Goal: Complete application form

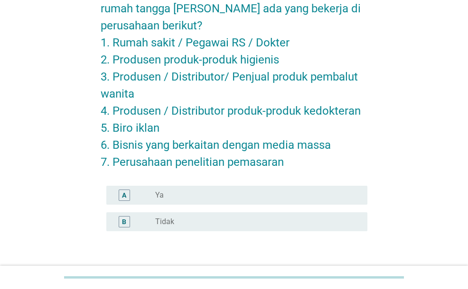
scroll to position [133, 0]
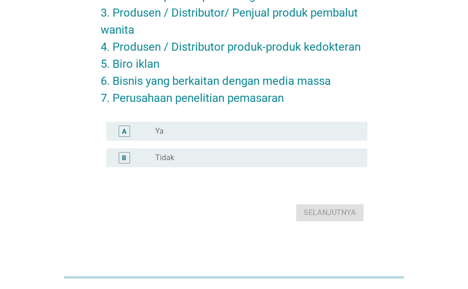
click at [213, 160] on div "radio_button_unchecked Tidak" at bounding box center [253, 157] width 197 height 9
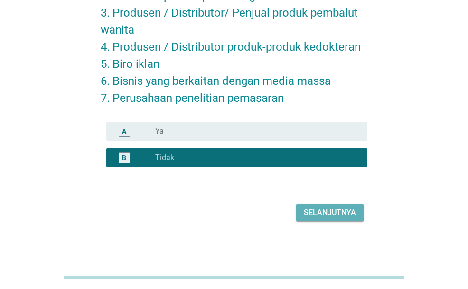
click at [317, 211] on div "Selanjutnya" at bounding box center [330, 212] width 52 height 11
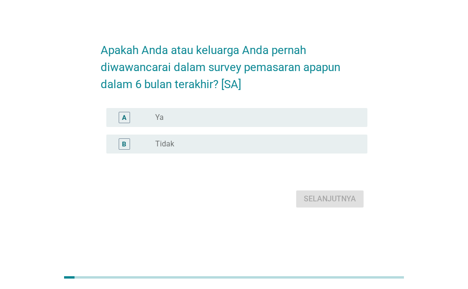
scroll to position [0, 0]
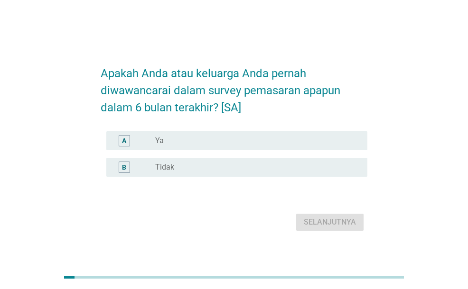
click at [167, 161] on div "B radio_button_unchecked Tidak" at bounding box center [236, 167] width 260 height 19
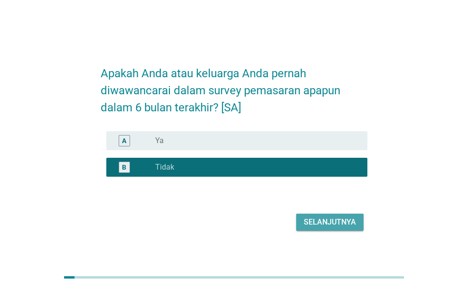
click at [315, 222] on div "Selanjutnya" at bounding box center [330, 222] width 52 height 11
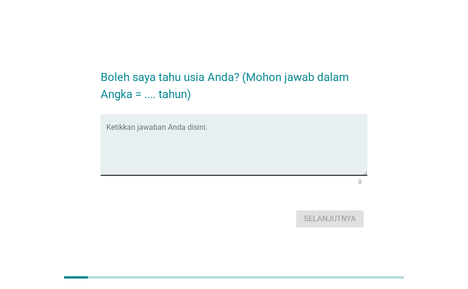
click at [268, 137] on textarea "Ketikkan jawaban Anda disini." at bounding box center [236, 151] width 260 height 50
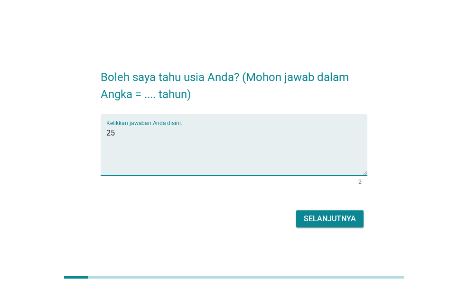
type textarea "25"
click at [352, 214] on div "Selanjutnya" at bounding box center [330, 219] width 52 height 11
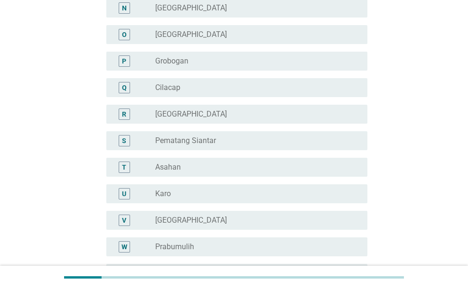
scroll to position [427, 0]
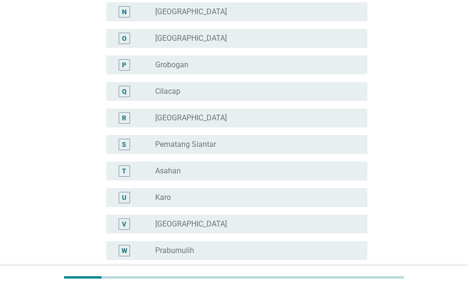
click at [181, 123] on div "radio_button_unchecked [GEOGRAPHIC_DATA]" at bounding box center [257, 117] width 204 height 11
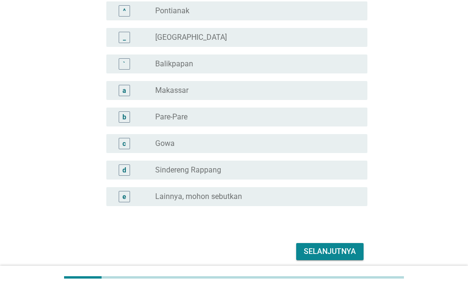
scroll to position [892, 0]
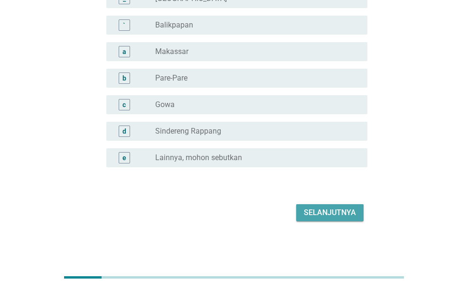
click at [356, 211] on button "Selanjutnya" at bounding box center [329, 212] width 67 height 17
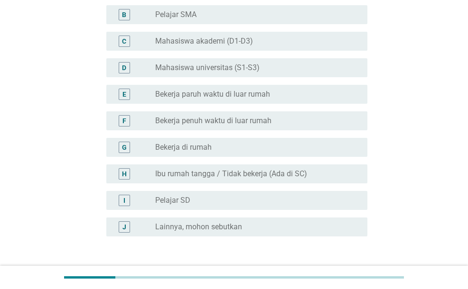
scroll to position [142, 0]
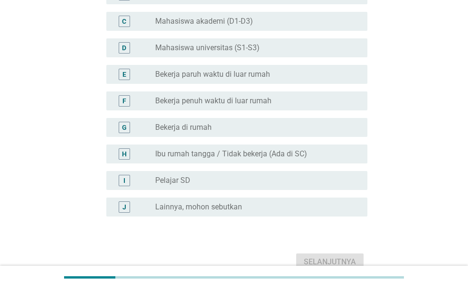
click at [236, 208] on label "Lainnya, mohon sebutkan" at bounding box center [198, 207] width 87 height 9
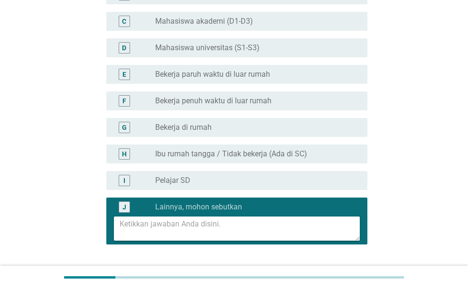
click at [235, 228] on textarea at bounding box center [240, 229] width 240 height 24
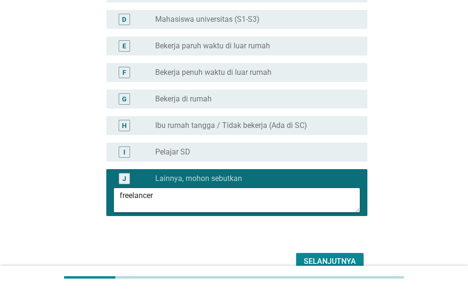
scroll to position [220, 0]
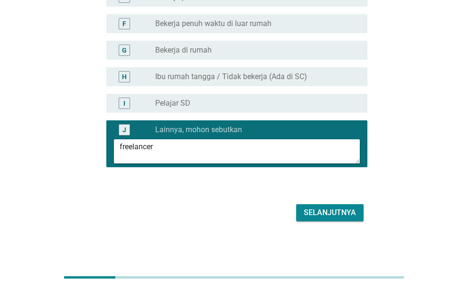
type textarea "freelancer"
click at [331, 219] on button "Selanjutnya" at bounding box center [329, 212] width 67 height 17
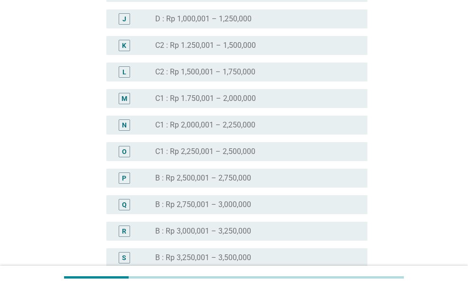
scroll to position [759, 0]
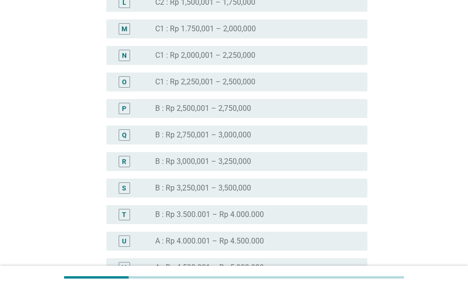
click at [253, 131] on div "radio_button_unchecked B : Rp 2,750,001 – 3,000,000" at bounding box center [253, 134] width 197 height 9
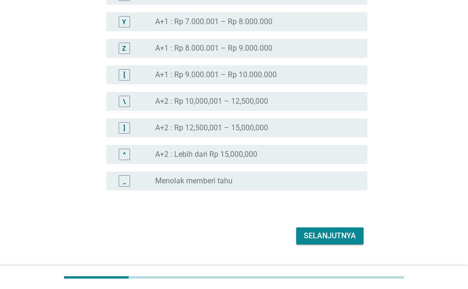
scroll to position [1091, 0]
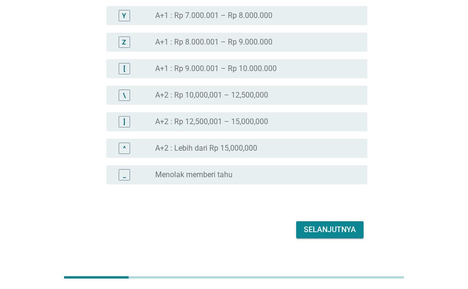
click at [331, 231] on div "Selanjutnya" at bounding box center [330, 229] width 52 height 11
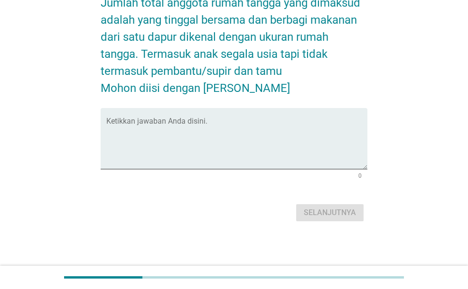
scroll to position [0, 0]
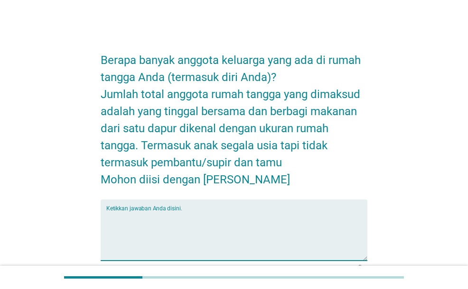
click at [243, 223] on textarea "Ketikkan jawaban Anda disini." at bounding box center [236, 236] width 260 height 50
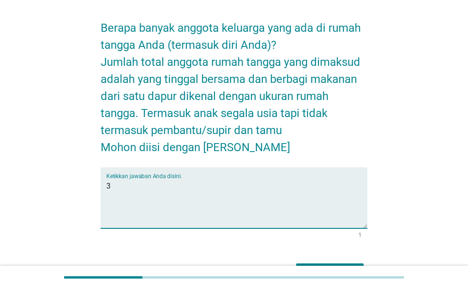
scroll to position [47, 0]
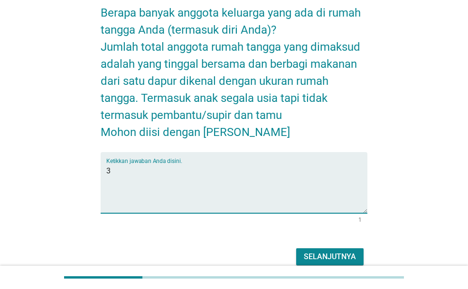
type textarea "3"
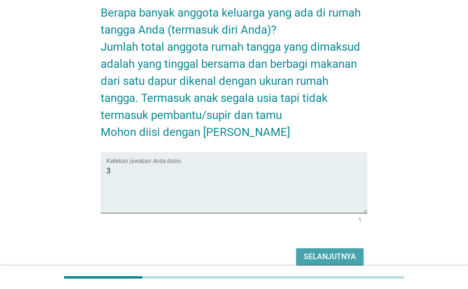
click at [346, 255] on div "Selanjutnya" at bounding box center [330, 256] width 52 height 11
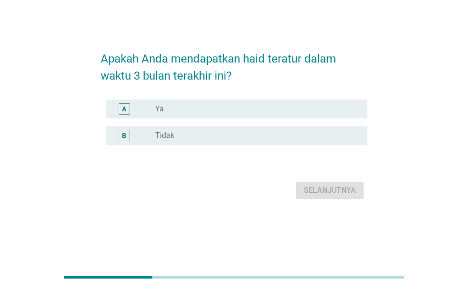
scroll to position [0, 0]
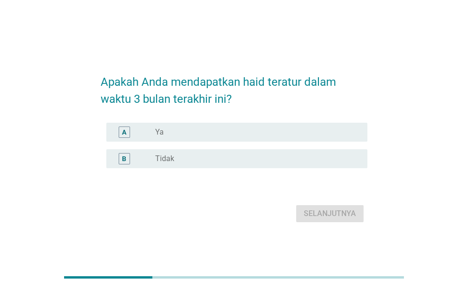
click at [267, 126] on div "A radio_button_unchecked Ya" at bounding box center [236, 132] width 260 height 19
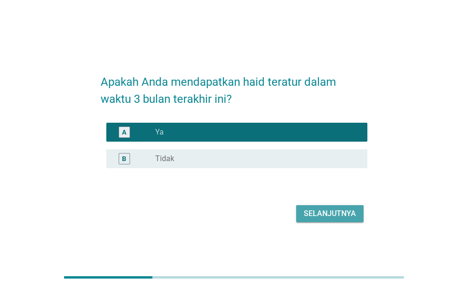
click at [325, 206] on button "Selanjutnya" at bounding box center [329, 213] width 67 height 17
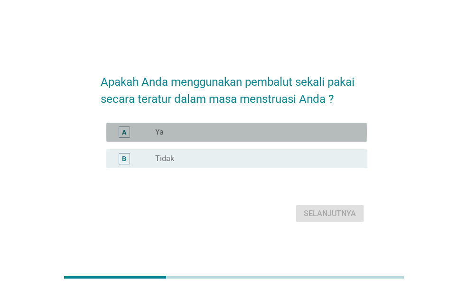
click at [274, 132] on div "radio_button_unchecked Ya" at bounding box center [253, 132] width 197 height 9
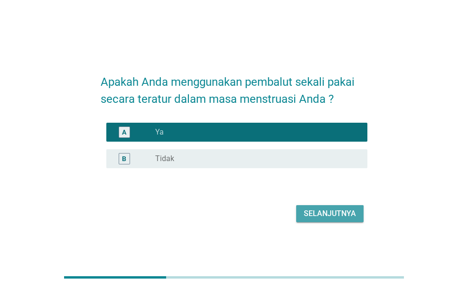
click at [331, 215] on div "Selanjutnya" at bounding box center [330, 213] width 52 height 11
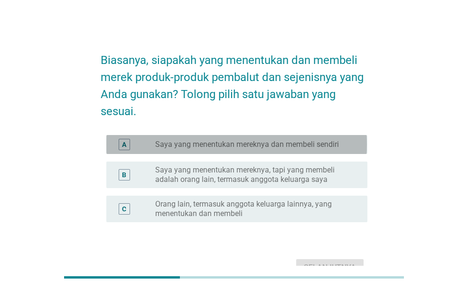
click at [277, 144] on label "Saya yang menentukan mereknya dan membeli sendiri" at bounding box center [247, 144] width 184 height 9
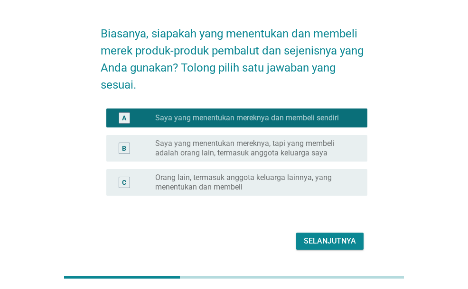
scroll to position [47, 0]
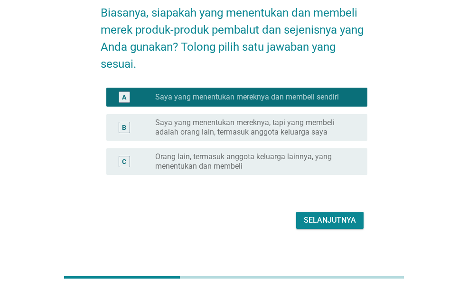
click at [339, 217] on div "Selanjutnya" at bounding box center [330, 220] width 52 height 11
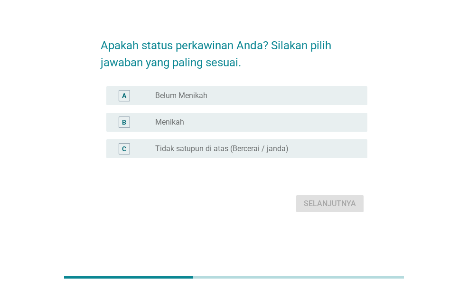
scroll to position [0, 0]
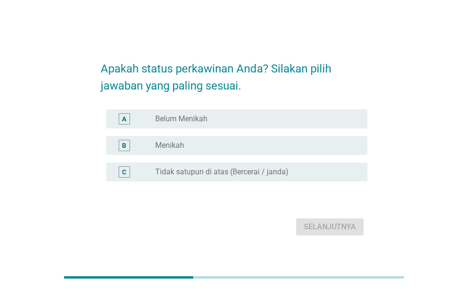
click at [214, 112] on div "A radio_button_unchecked Belum Menikah" at bounding box center [236, 119] width 260 height 19
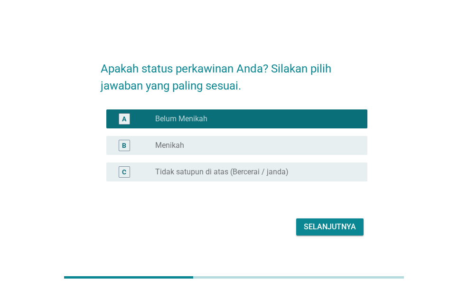
click at [312, 226] on div "Selanjutnya" at bounding box center [330, 227] width 52 height 11
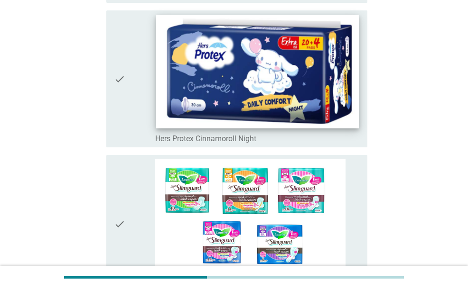
scroll to position [712, 0]
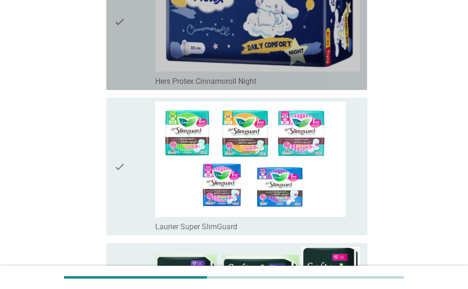
click at [125, 75] on div "check" at bounding box center [134, 22] width 41 height 130
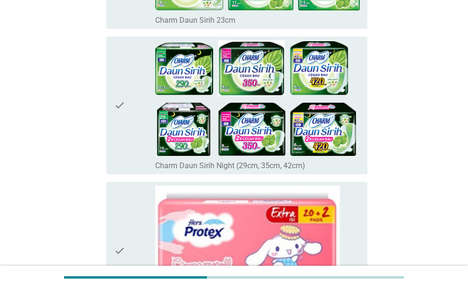
scroll to position [3978, 0]
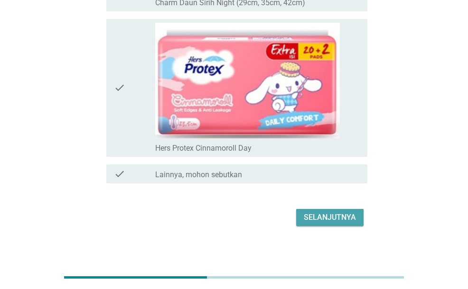
click at [320, 215] on div "Selanjutnya" at bounding box center [330, 217] width 52 height 11
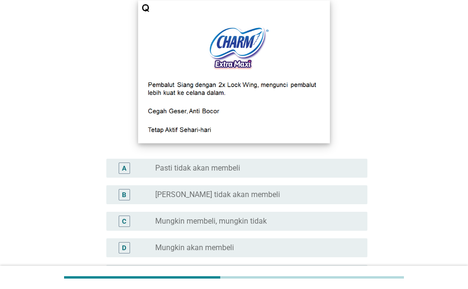
scroll to position [95, 0]
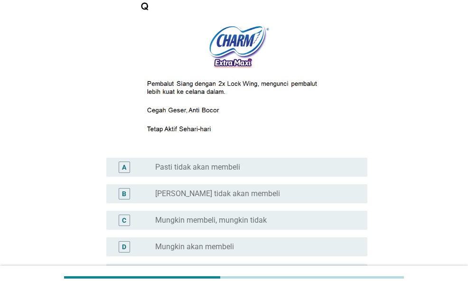
click at [164, 210] on div "C radio_button_unchecked Mungkin membeli, mungkin tidak" at bounding box center [234, 220] width 266 height 27
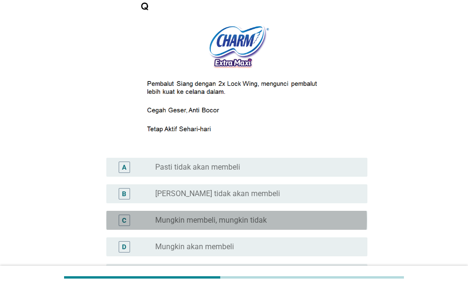
click at [190, 218] on label "Mungkin membeli, mungkin tidak" at bounding box center [211, 220] width 112 height 9
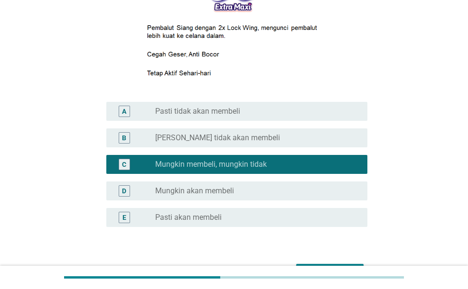
scroll to position [211, 0]
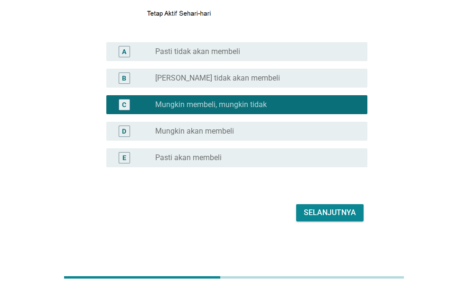
click at [328, 207] on div "Selanjutnya" at bounding box center [330, 212] width 52 height 11
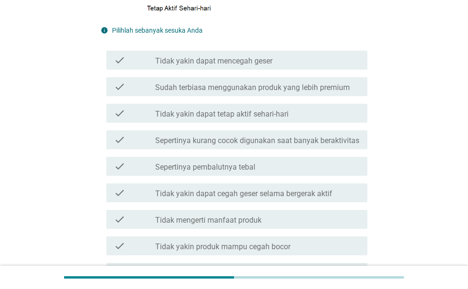
scroll to position [237, 0]
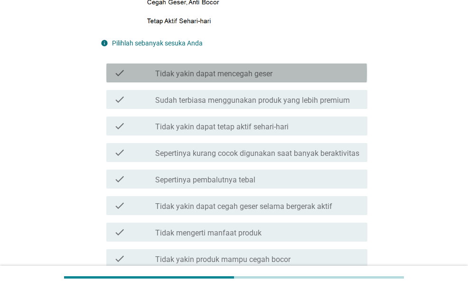
click at [272, 83] on div "check check_box_outline_blank Tidak yakin dapat mencegah geser" at bounding box center [236, 73] width 260 height 19
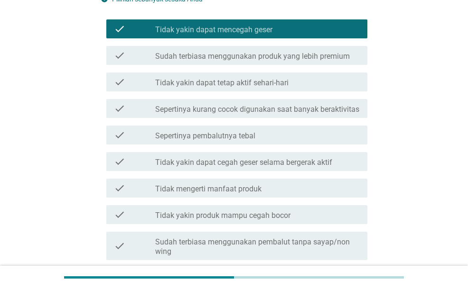
scroll to position [332, 0]
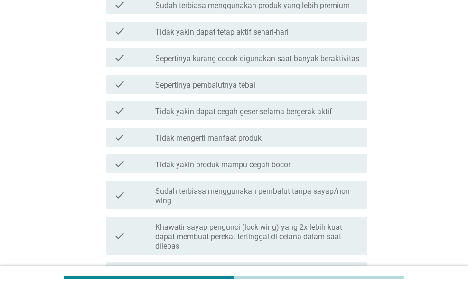
click at [278, 159] on div "check_box_outline_blank Tidak yakin produk mampu cegah bocor" at bounding box center [257, 163] width 204 height 11
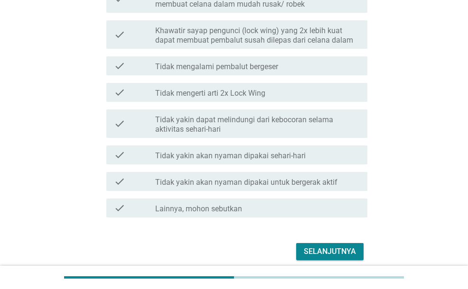
scroll to position [785, 0]
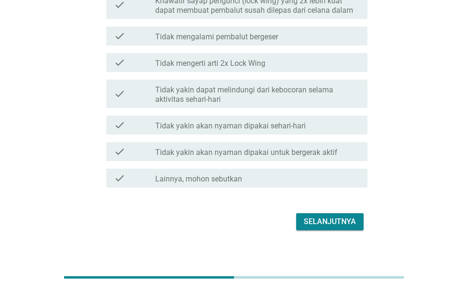
click at [333, 216] on div "Selanjutnya" at bounding box center [330, 221] width 52 height 11
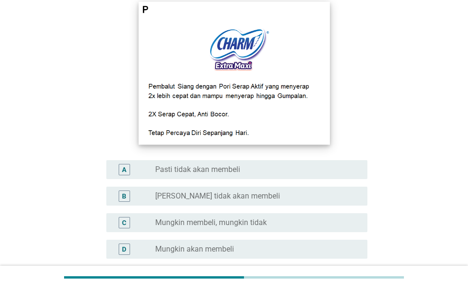
scroll to position [95, 0]
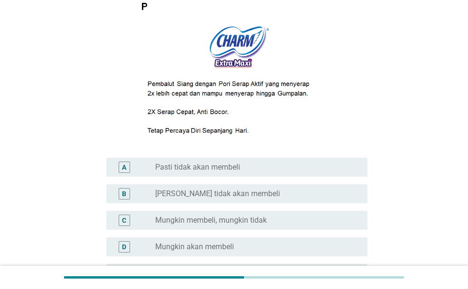
click at [271, 220] on div "radio_button_unchecked Mungkin membeli, mungkin tidak" at bounding box center [253, 220] width 197 height 9
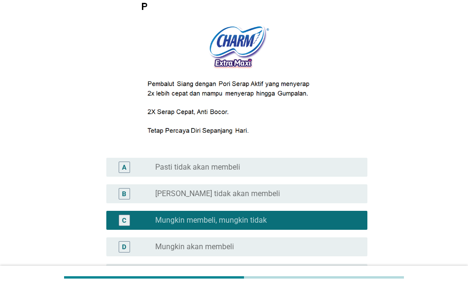
scroll to position [211, 0]
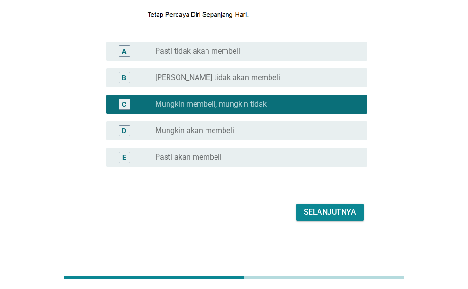
click at [332, 207] on div "Selanjutnya" at bounding box center [330, 212] width 52 height 11
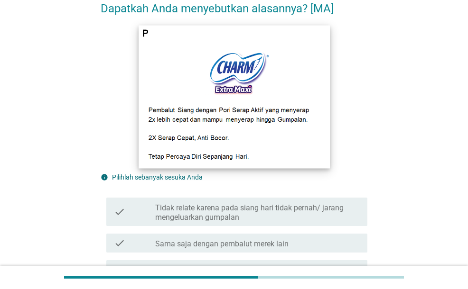
scroll to position [190, 0]
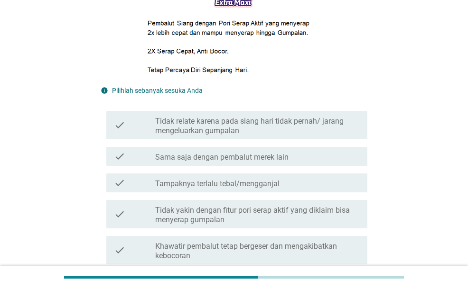
click at [266, 157] on label "Sama saja dengan pembalut merek lain" at bounding box center [221, 157] width 133 height 9
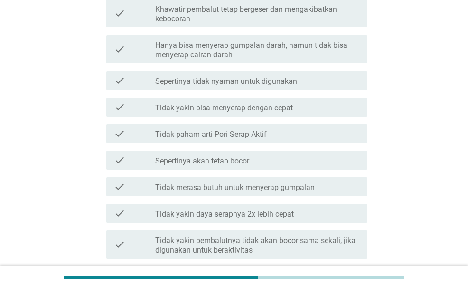
scroll to position [474, 0]
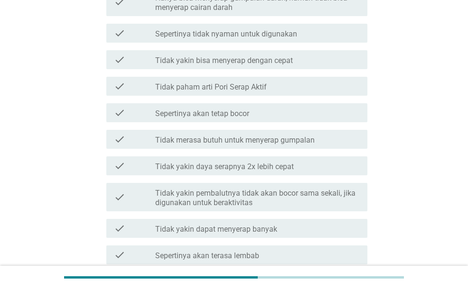
click at [256, 113] on div "check_box_outline_blank Sepertinya akan tetap bocor" at bounding box center [257, 112] width 204 height 11
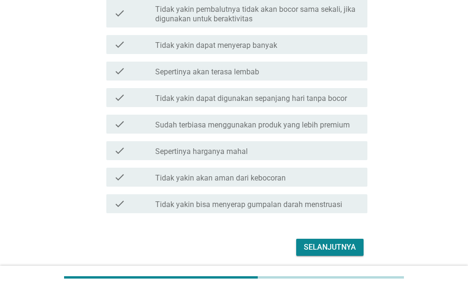
scroll to position [664, 0]
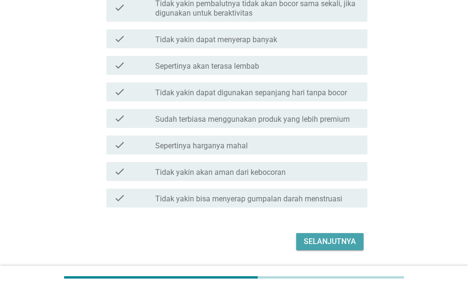
click at [314, 237] on div "Selanjutnya" at bounding box center [330, 241] width 52 height 11
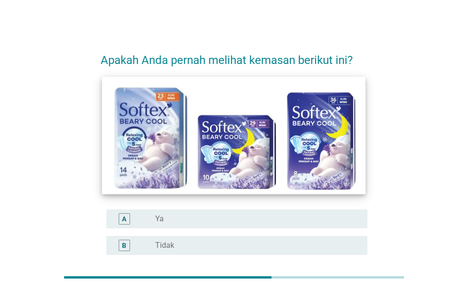
scroll to position [47, 0]
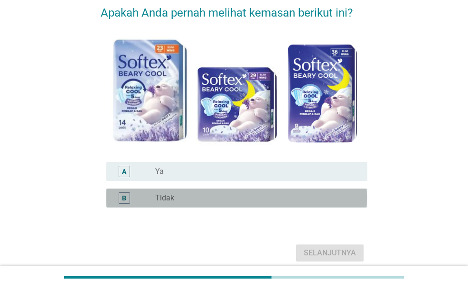
click at [258, 202] on div "radio_button_unchecked Tidak" at bounding box center [253, 198] width 197 height 9
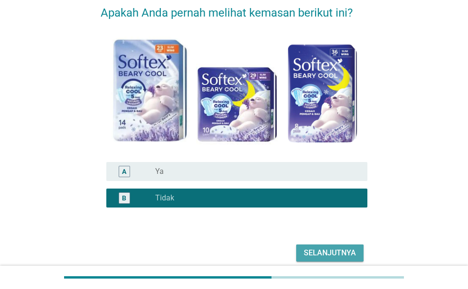
click at [319, 247] on button "Selanjutnya" at bounding box center [329, 253] width 67 height 17
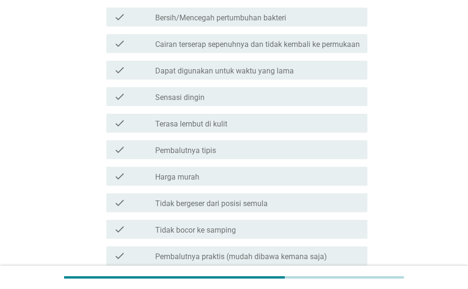
scroll to position [285, 0]
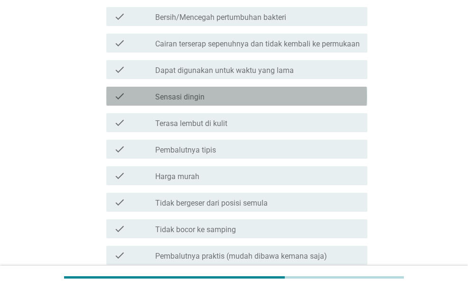
click at [242, 106] on div "check check_box_outline_blank Sensasi dingin" at bounding box center [236, 96] width 260 height 19
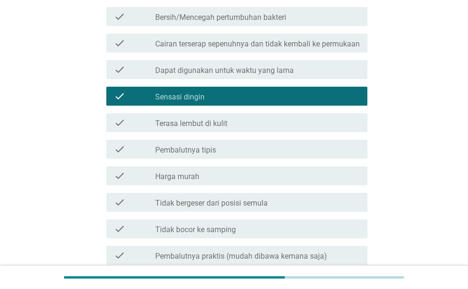
click at [249, 132] on div "check check_box_outline_blank Terasa lembut di kulit" at bounding box center [236, 122] width 260 height 19
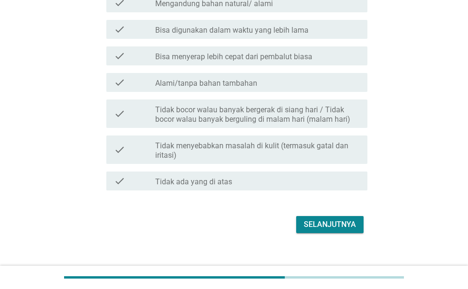
scroll to position [1233, 0]
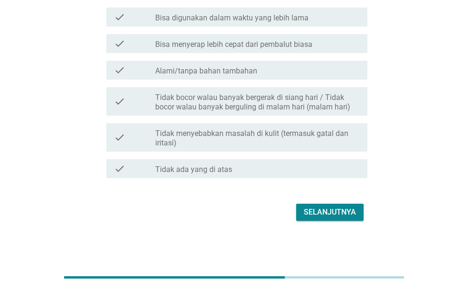
click at [317, 213] on div "Selanjutnya" at bounding box center [330, 212] width 52 height 11
